Goal: Find specific page/section: Find specific page/section

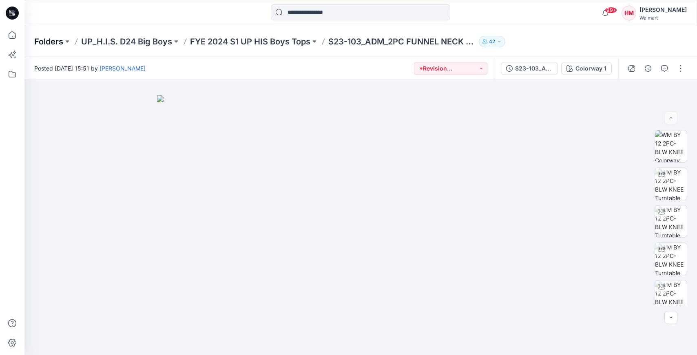
click at [59, 41] on p "Folders" at bounding box center [48, 41] width 29 height 11
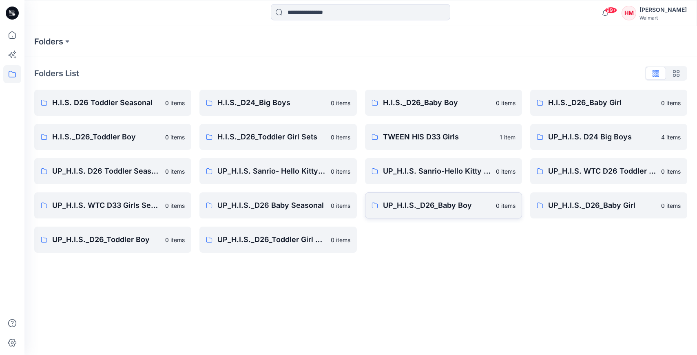
click at [401, 203] on p "UP_H.I.S._D26_Baby Boy" at bounding box center [437, 205] width 108 height 11
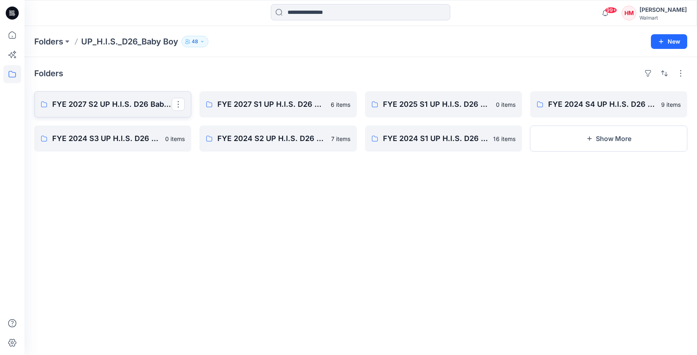
click at [146, 99] on p "FYE 2027 S2 UP H.I.S. D26 Baby Boy" at bounding box center [112, 104] width 120 height 11
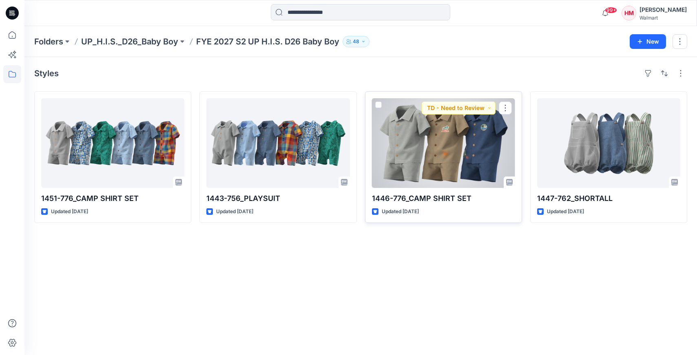
click at [428, 135] on div at bounding box center [443, 143] width 143 height 90
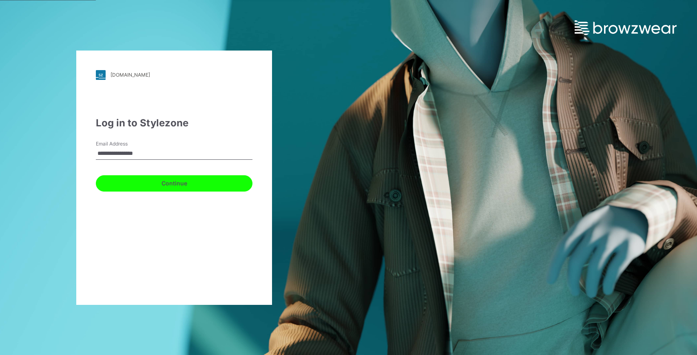
click at [179, 184] on button "Continue" at bounding box center [174, 183] width 157 height 16
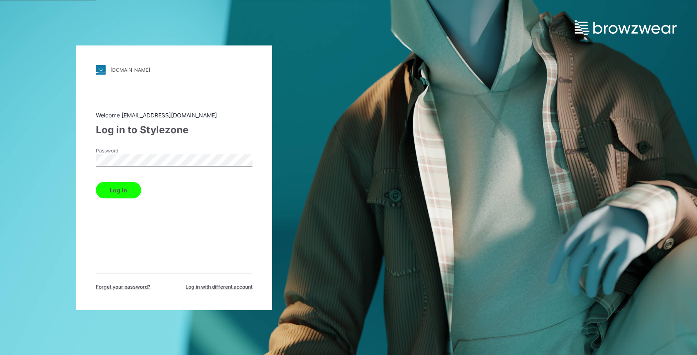
click at [141, 191] on div "Log in" at bounding box center [174, 189] width 157 height 20
click at [127, 187] on button "Log in" at bounding box center [118, 190] width 45 height 16
